Goal: Navigation & Orientation: Find specific page/section

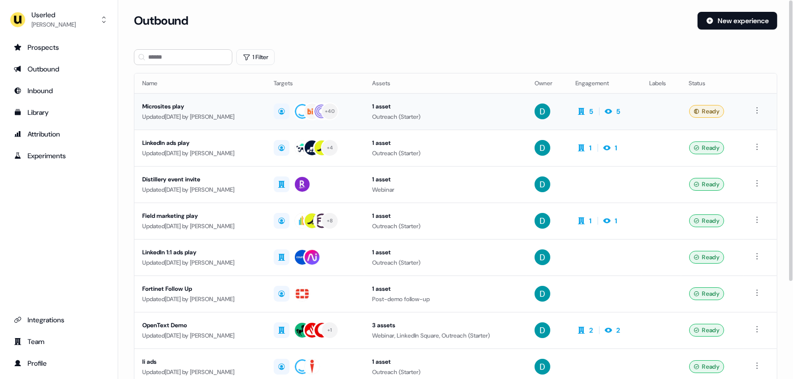
click at [222, 103] on div "Microsites play" at bounding box center [200, 106] width 116 height 10
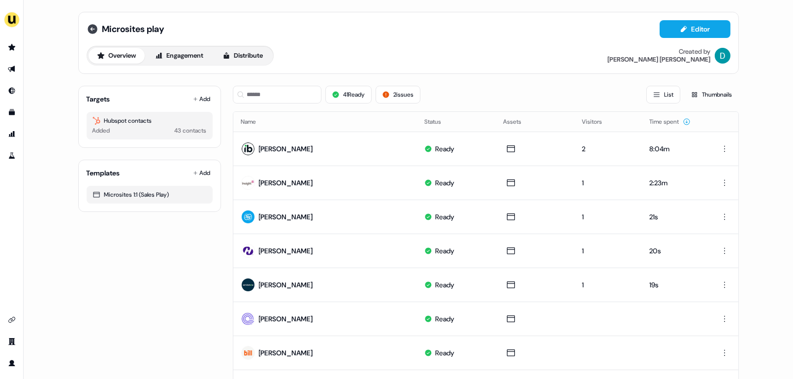
click at [92, 29] on icon at bounding box center [93, 29] width 12 height 12
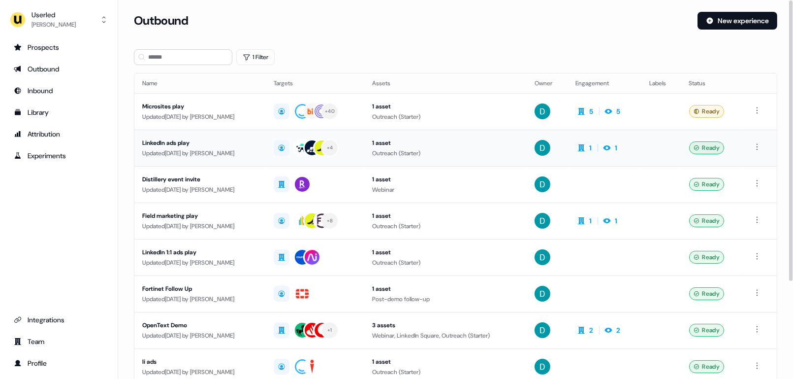
click at [258, 148] on div "Updated [DATE] by [PERSON_NAME]" at bounding box center [200, 153] width 116 height 10
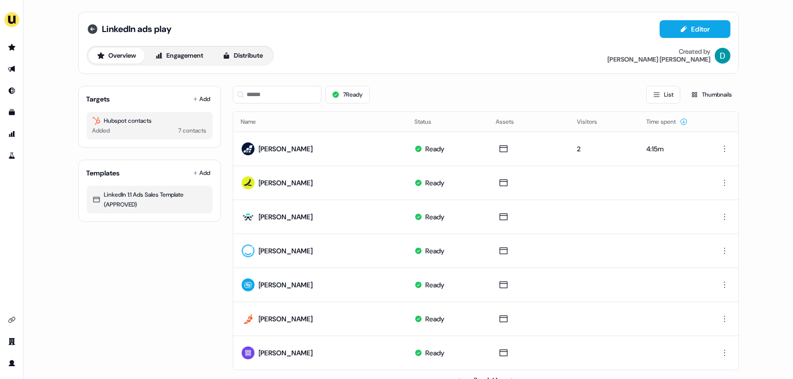
click at [89, 32] on icon at bounding box center [93, 29] width 10 height 10
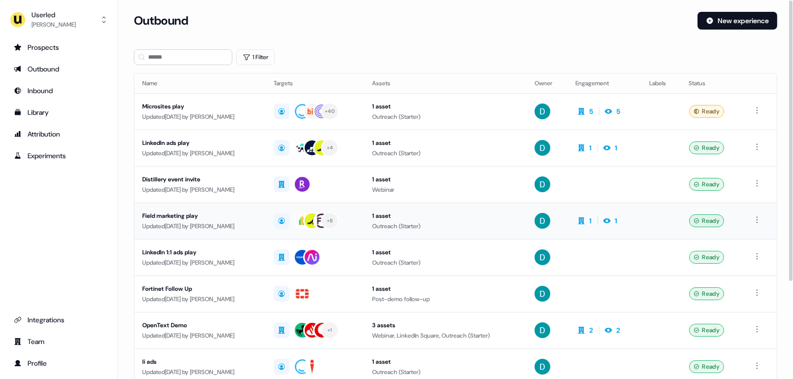
click at [265, 205] on td "Field marketing play Updated [DATE] by [PERSON_NAME]" at bounding box center [199, 220] width 131 height 36
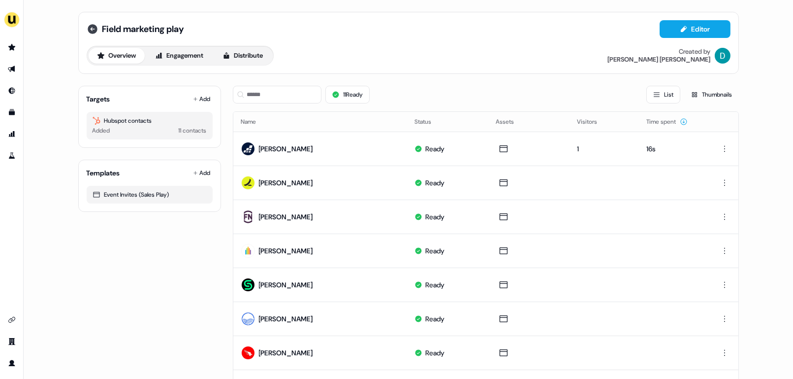
click at [89, 27] on icon at bounding box center [93, 29] width 10 height 10
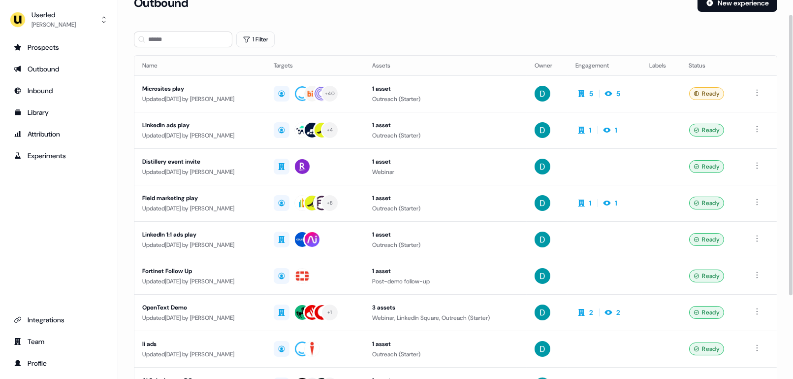
scroll to position [99, 0]
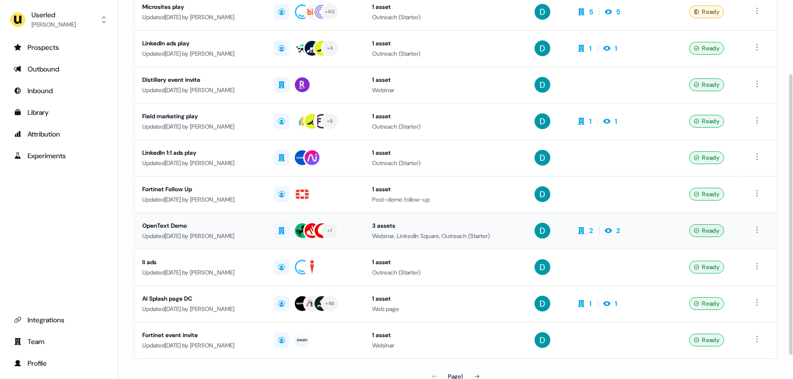
click at [221, 221] on div "OpenText Demo" at bounding box center [200, 226] width 116 height 10
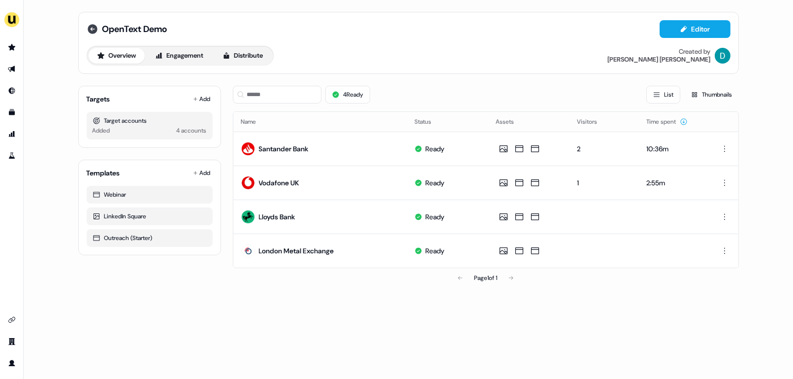
click at [90, 25] on icon at bounding box center [93, 29] width 10 height 10
